Goal: Transaction & Acquisition: Purchase product/service

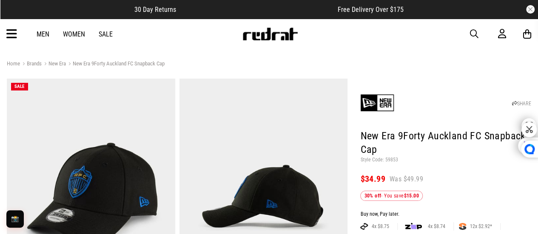
click at [472, 37] on span "button" at bounding box center [474, 34] width 9 height 10
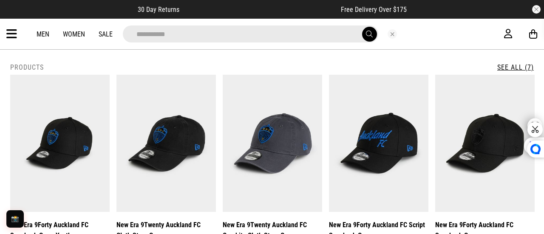
type input "**********"
click at [362, 27] on button "submit" at bounding box center [369, 34] width 15 height 15
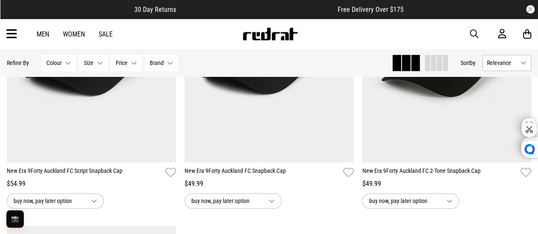
scroll to position [507, 0]
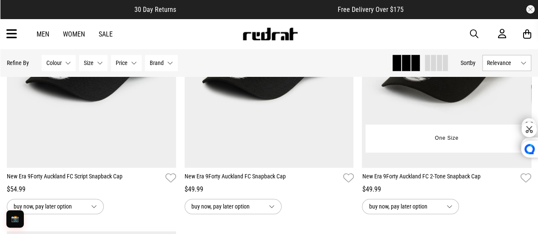
click at [406, 136] on div "One Size" at bounding box center [446, 139] width 162 height 28
click at [413, 118] on img at bounding box center [446, 49] width 169 height 237
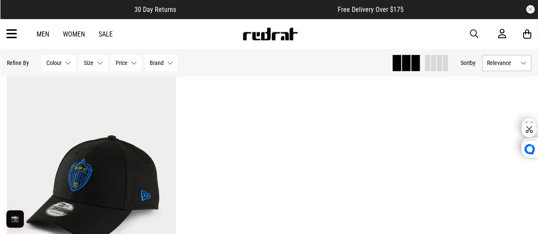
scroll to position [679, 0]
